Goal: Task Accomplishment & Management: Use online tool/utility

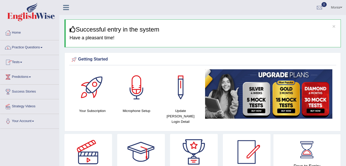
click at [22, 62] on span at bounding box center [21, 62] width 2 height 1
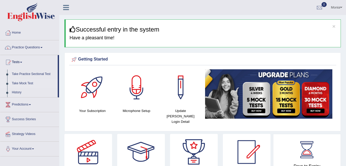
click at [25, 83] on link "Take Mock Test" at bounding box center [34, 83] width 48 height 9
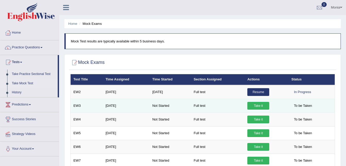
click at [252, 104] on link "Take it" at bounding box center [259, 106] width 22 height 8
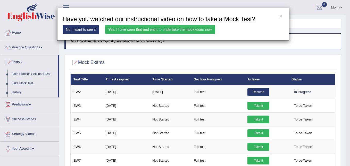
click at [166, 29] on link "Yes, I have seen that and want to undertake the mock exam now" at bounding box center [160, 29] width 110 height 9
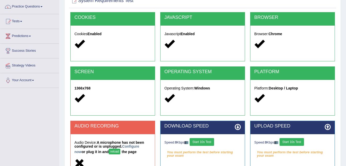
scroll to position [59, 0]
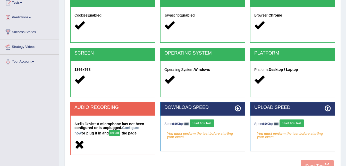
click at [207, 119] on button "Start 10s Test" at bounding box center [202, 123] width 25 height 8
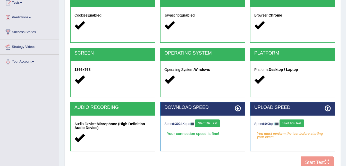
click at [295, 120] on button "Start 10s Test" at bounding box center [292, 123] width 25 height 8
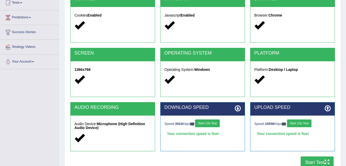
click at [311, 161] on button "Start Test" at bounding box center [317, 162] width 33 height 12
